Goal: Task Accomplishment & Management: Use online tool/utility

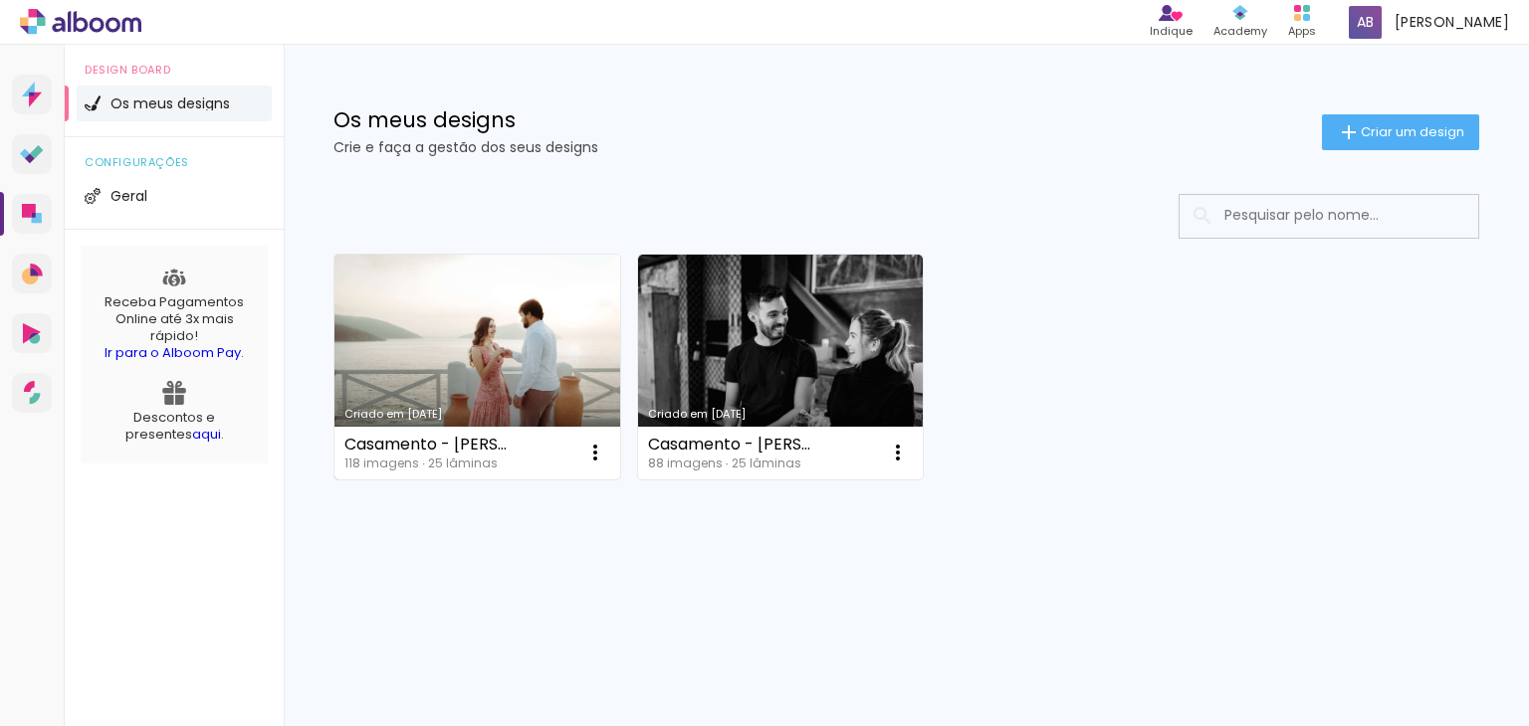
click at [513, 385] on link "Criado em [DATE]" at bounding box center [477, 367] width 286 height 225
